Goal: Find specific page/section: Find specific page/section

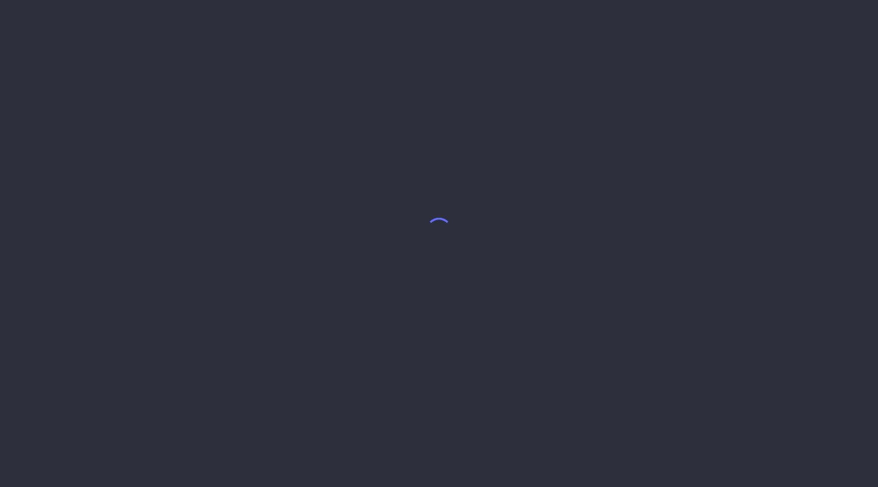
select select "8"
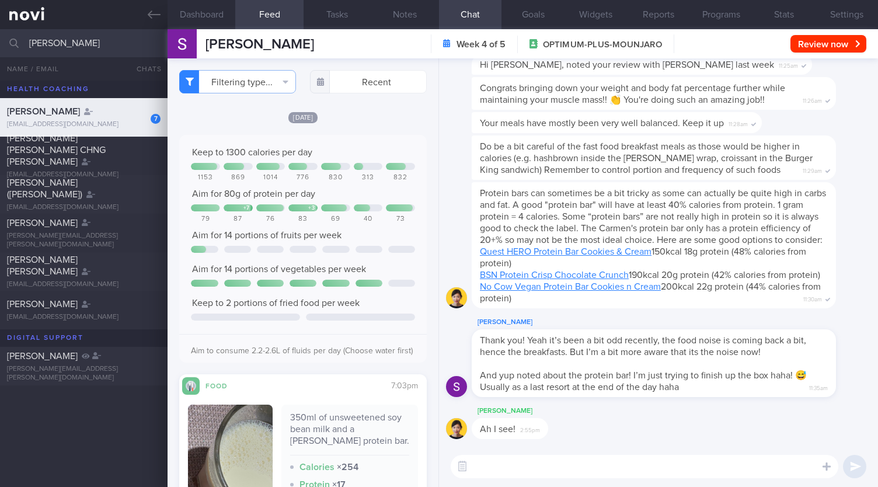
click at [93, 54] on input "[PERSON_NAME]" at bounding box center [439, 43] width 878 height 28
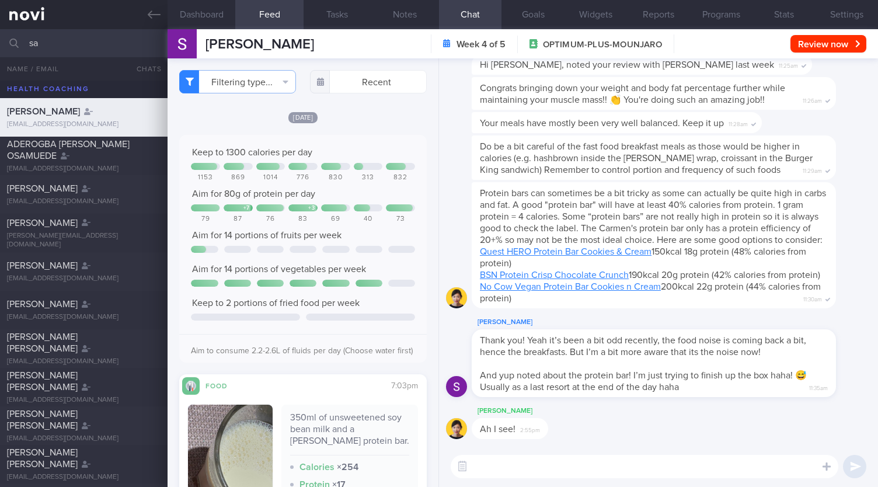
type input "s"
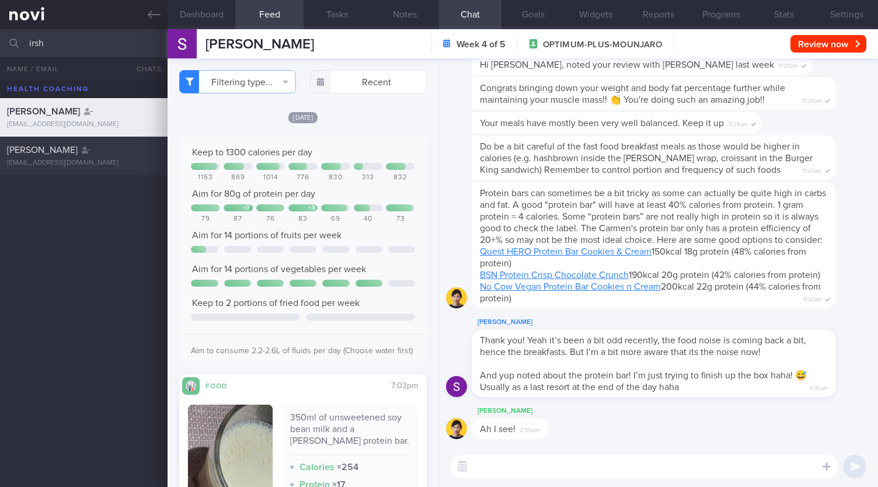
click at [53, 172] on div "[PERSON_NAME] [EMAIL_ADDRESS][DOMAIN_NAME]" at bounding box center [439, 156] width 878 height 39
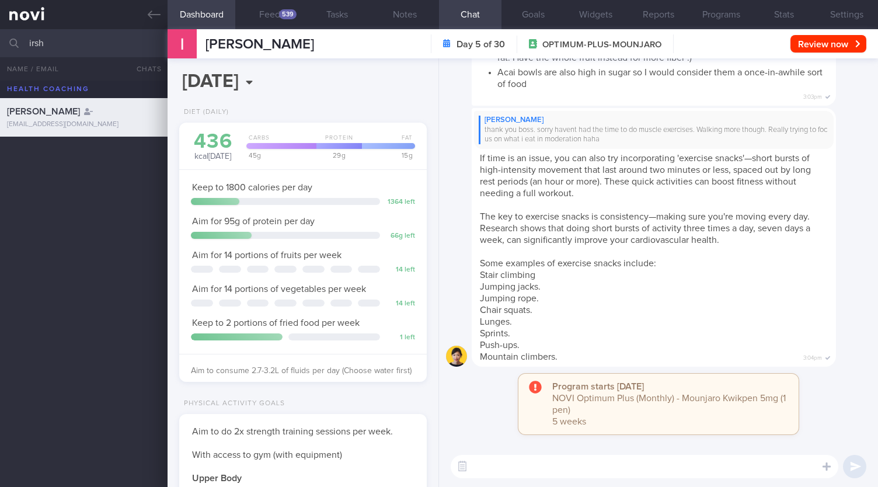
click at [74, 43] on input "irsh" at bounding box center [439, 43] width 878 height 28
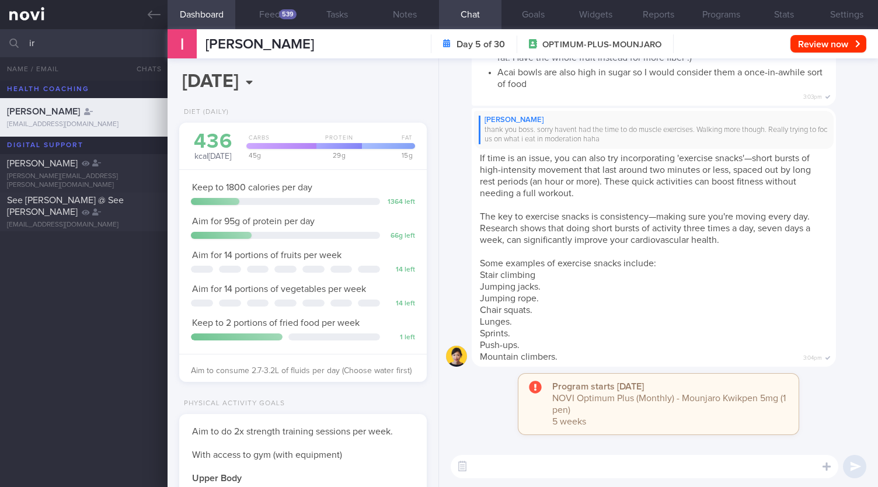
type input "i"
